Goal: Complete application form

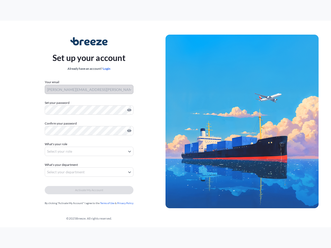
click at [165, 124] on img at bounding box center [241, 122] width 153 height 174
click at [128, 110] on icon "Show password" at bounding box center [129, 110] width 4 height 3
click at [128, 131] on icon "Show password" at bounding box center [129, 130] width 4 height 3
click at [57, 144] on span "What's your role" at bounding box center [56, 144] width 22 height 5
click at [89, 151] on button "Select your role" at bounding box center [89, 151] width 89 height 9
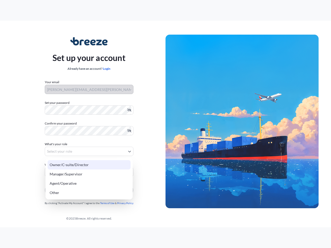
click at [62, 165] on div "Owner/C-suite/Director" at bounding box center [89, 164] width 83 height 9
select select "owner/c-suite/director"
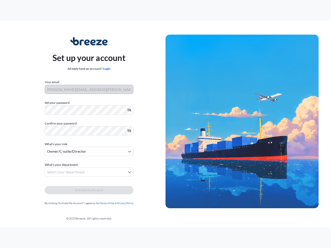
click at [89, 172] on button "Select your department" at bounding box center [89, 171] width 89 height 9
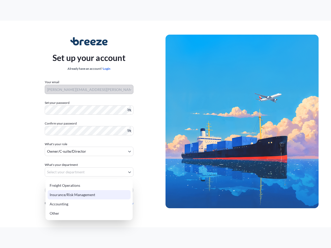
click at [89, 190] on div "Insurance/Risk Management" at bounding box center [89, 194] width 83 height 9
select select "insurance/risk management"
